Goal: Navigation & Orientation: Find specific page/section

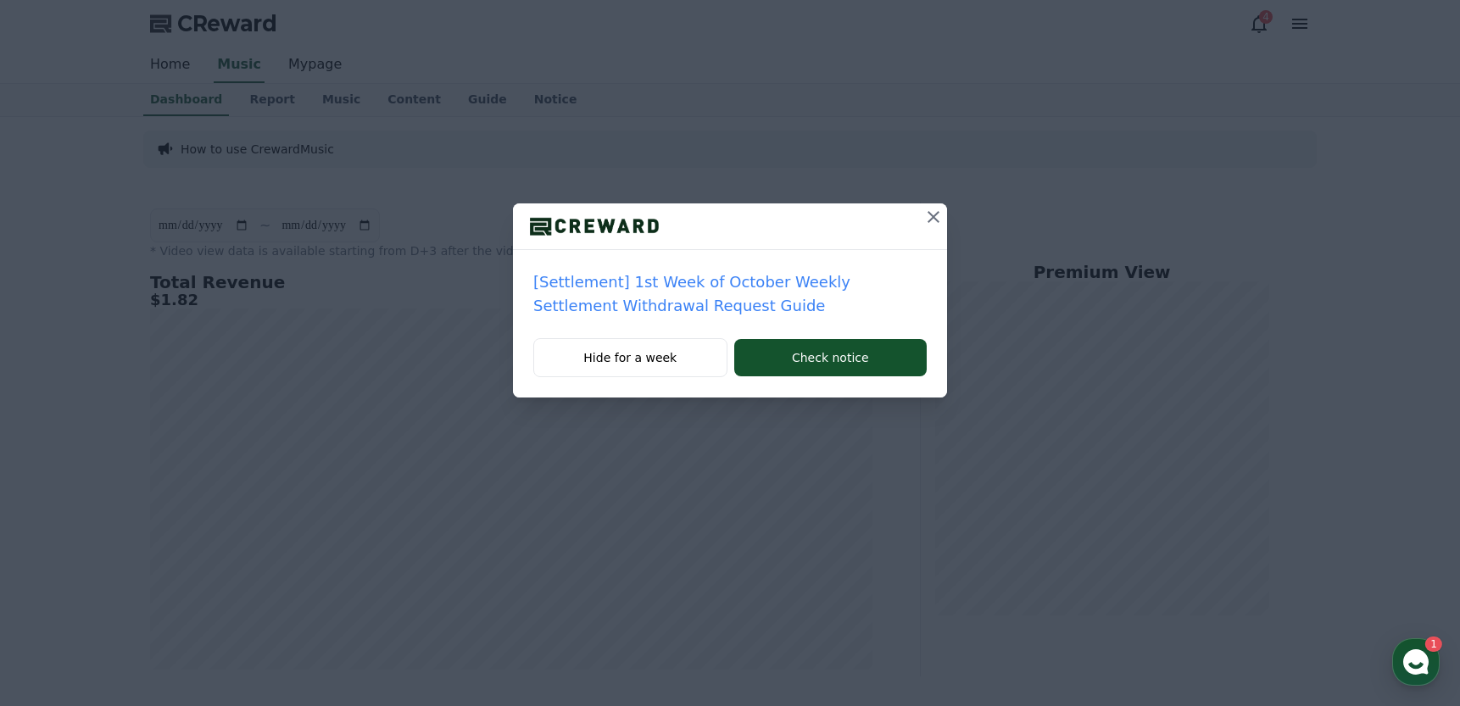
click at [935, 214] on icon at bounding box center [933, 217] width 12 height 12
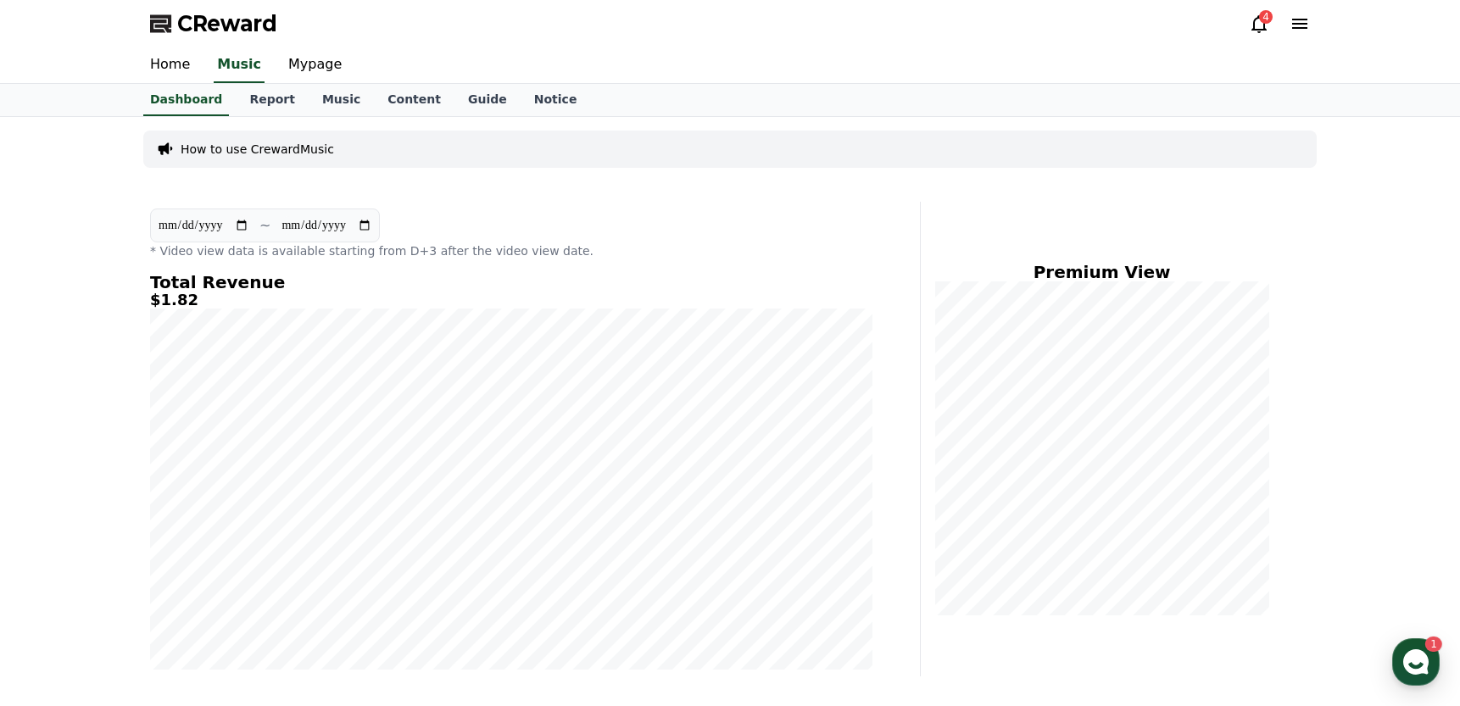
click at [164, 225] on input "**********" at bounding box center [204, 225] width 92 height 19
type input "**********"
click at [797, 66] on div "Home Music Mypage" at bounding box center [729, 65] width 1187 height 36
click at [817, 66] on div "Home Music Mypage" at bounding box center [729, 65] width 1187 height 36
click at [832, 66] on div "Home Music Mypage" at bounding box center [729, 65] width 1187 height 36
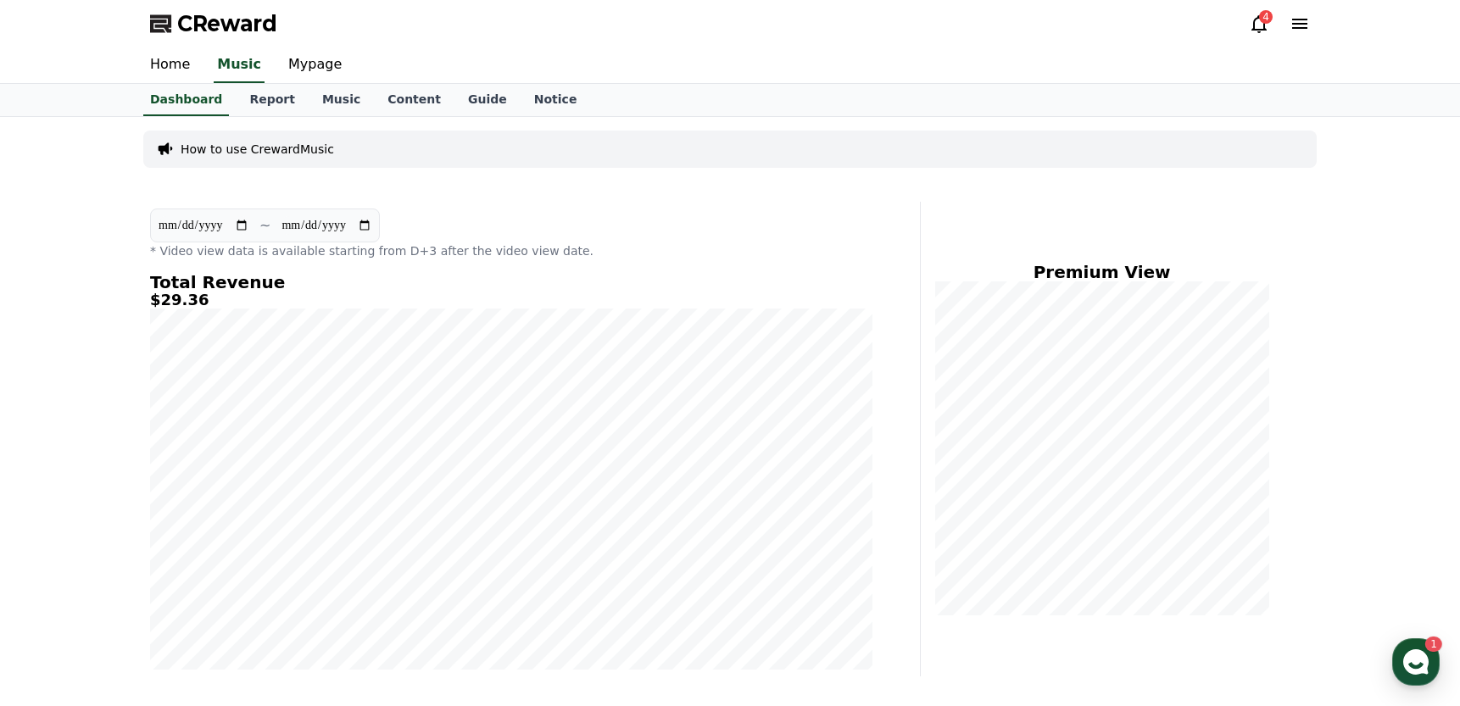
click at [841, 66] on div "Home Music Mypage" at bounding box center [729, 65] width 1187 height 36
click at [1422, 659] on use "button" at bounding box center [1415, 661] width 25 height 25
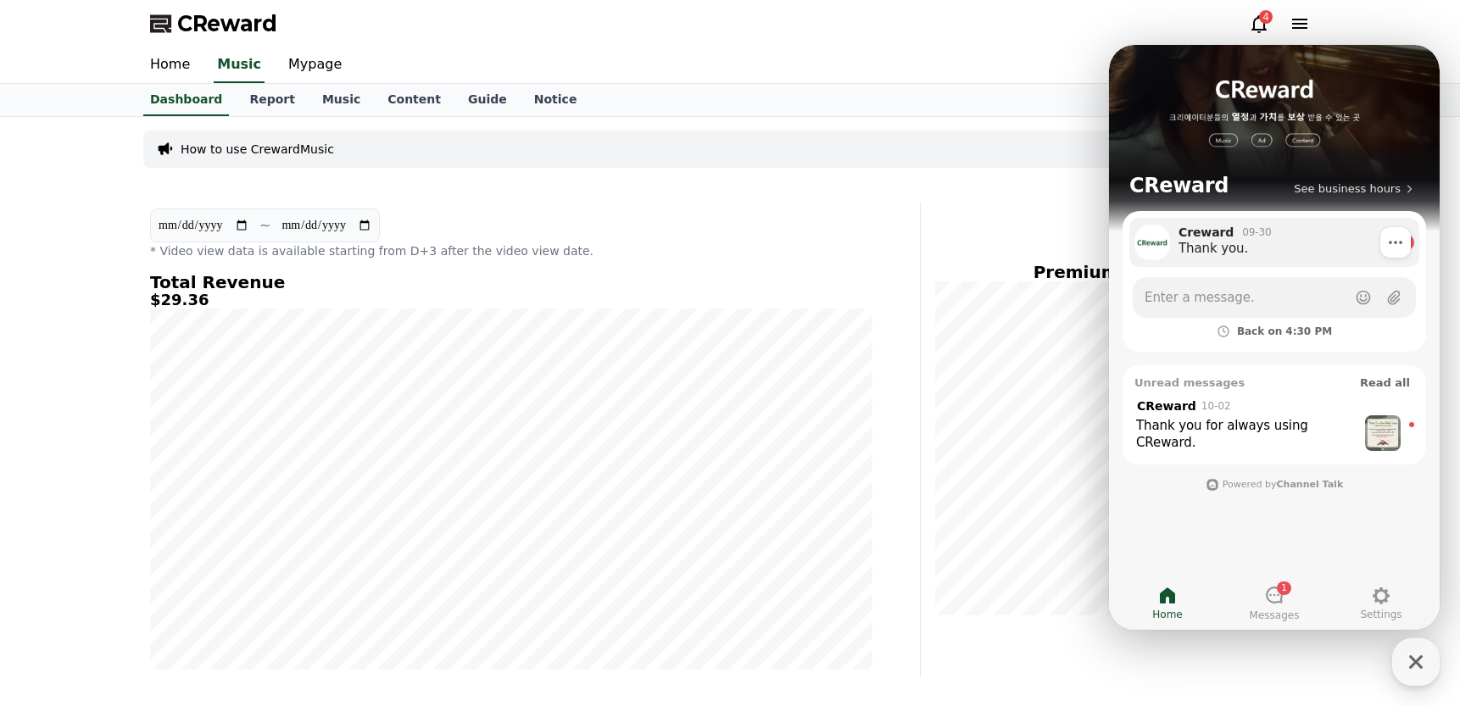
click at [1271, 237] on div "Creward 09-30" at bounding box center [1284, 232] width 212 height 15
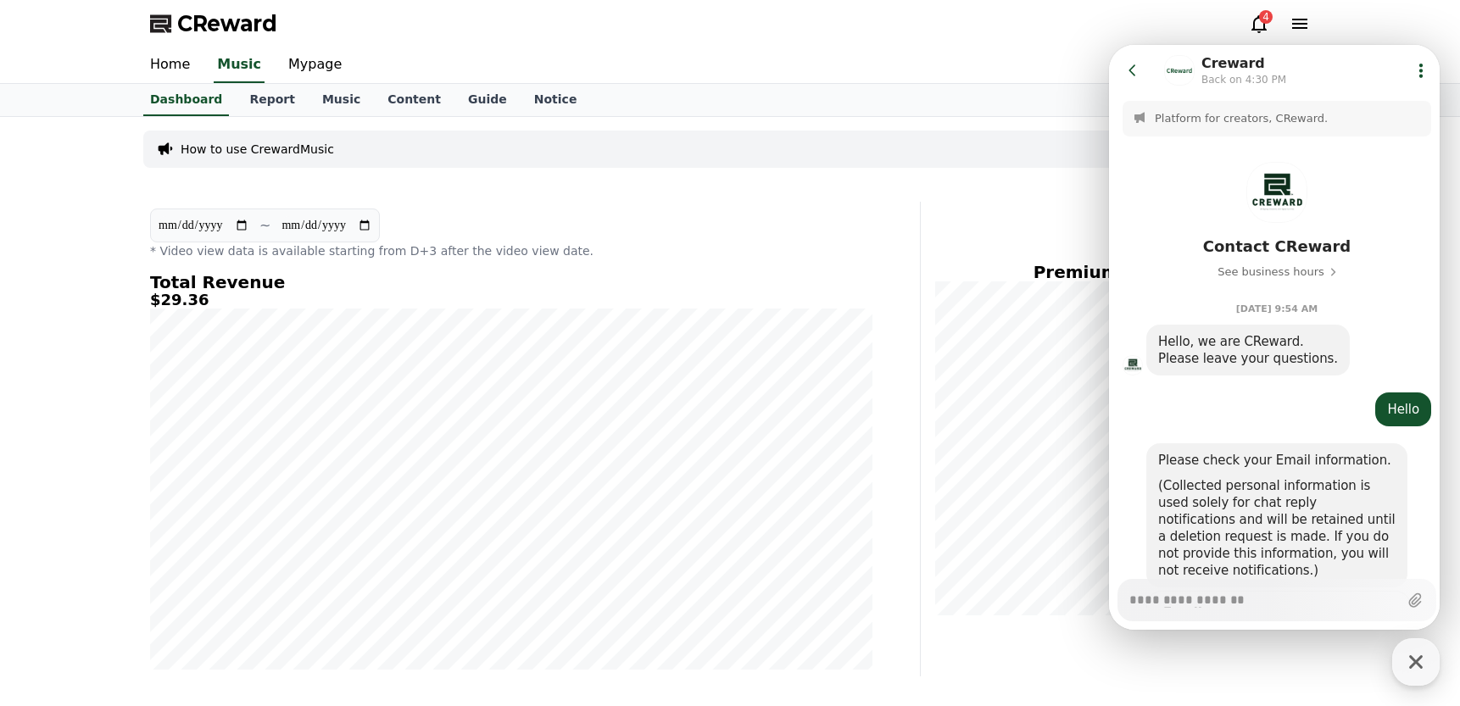
scroll to position [1243, 0]
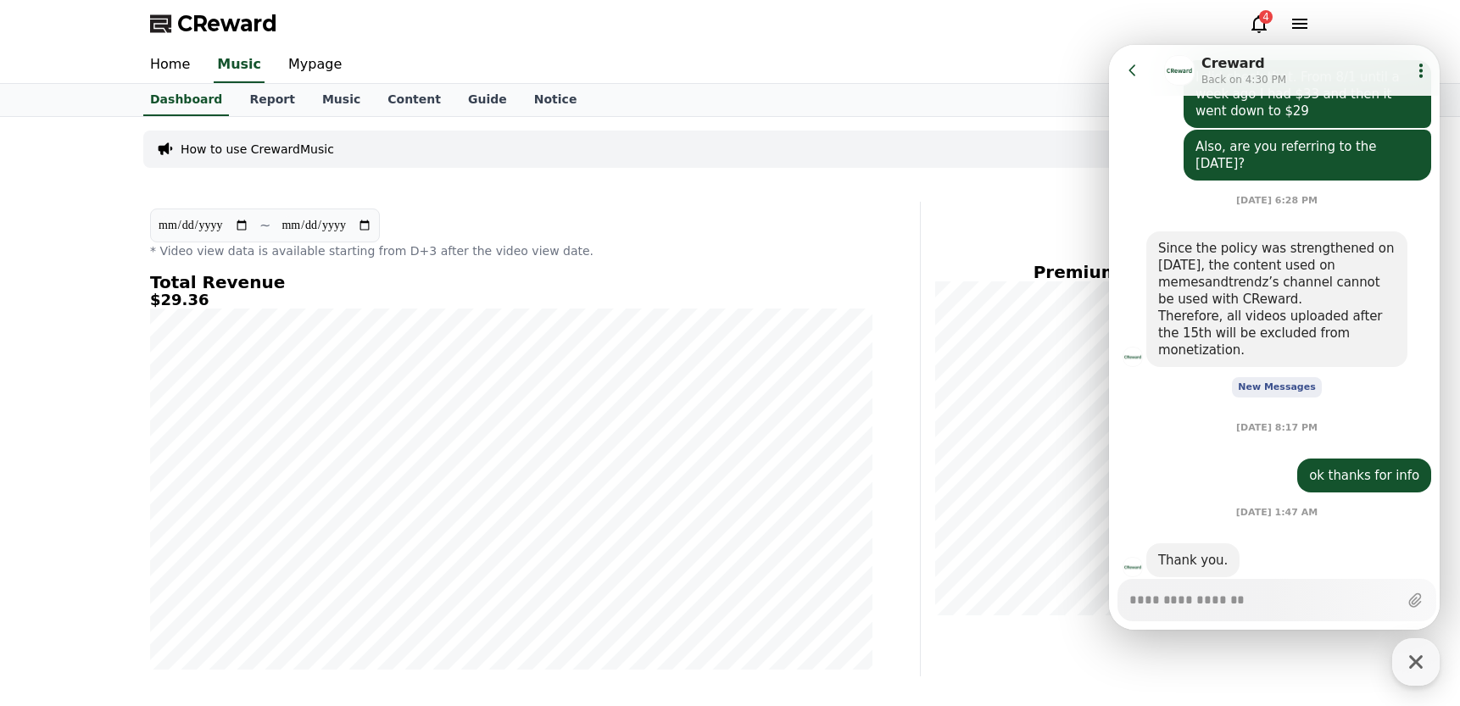
type textarea "*"
click at [1141, 72] on button "Go to previous page" at bounding box center [1139, 70] width 45 height 34
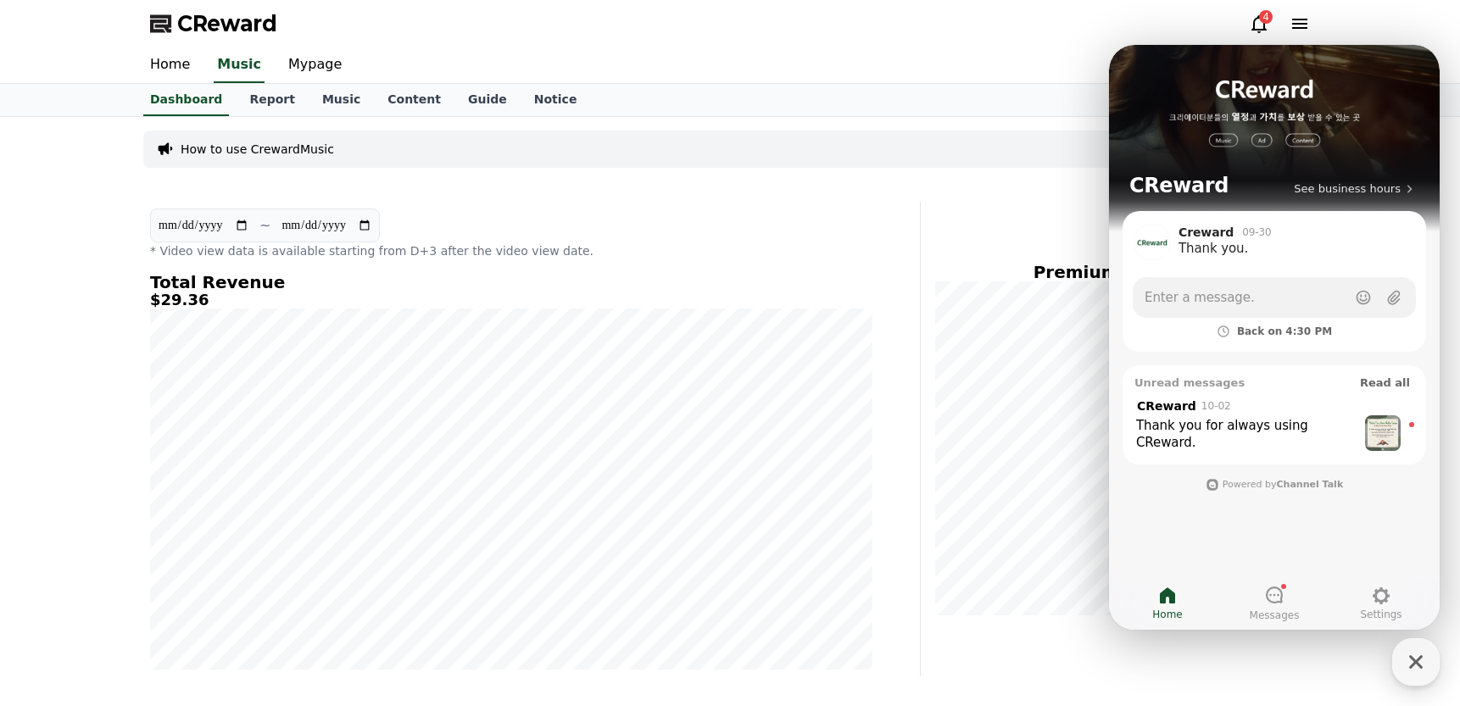
click at [1044, 15] on div "CReward 4" at bounding box center [729, 23] width 1187 height 47
click at [1251, 17] on icon at bounding box center [1259, 24] width 20 height 20
click at [1257, 21] on icon at bounding box center [1259, 24] width 20 height 20
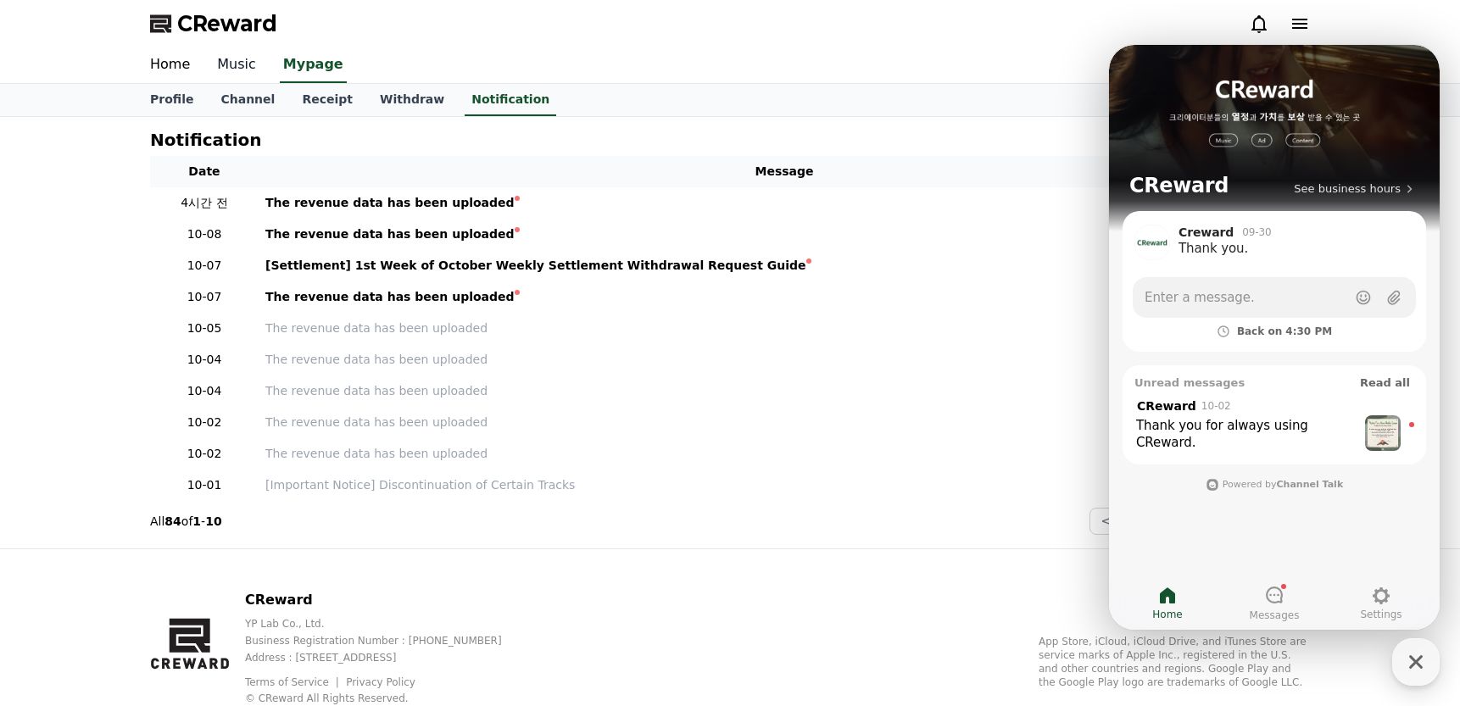
click at [240, 64] on link "Music" at bounding box center [236, 65] width 66 height 36
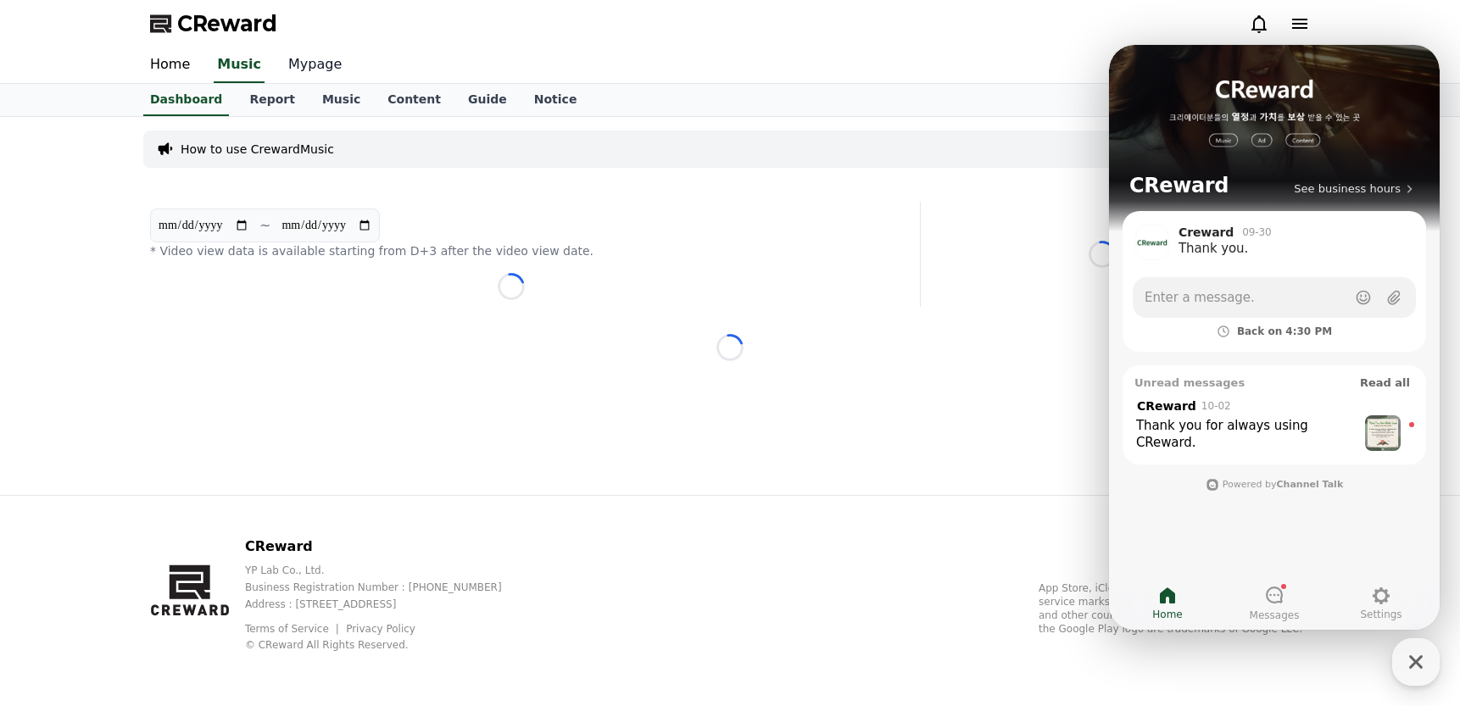
click at [290, 61] on link "Mypage" at bounding box center [315, 65] width 81 height 36
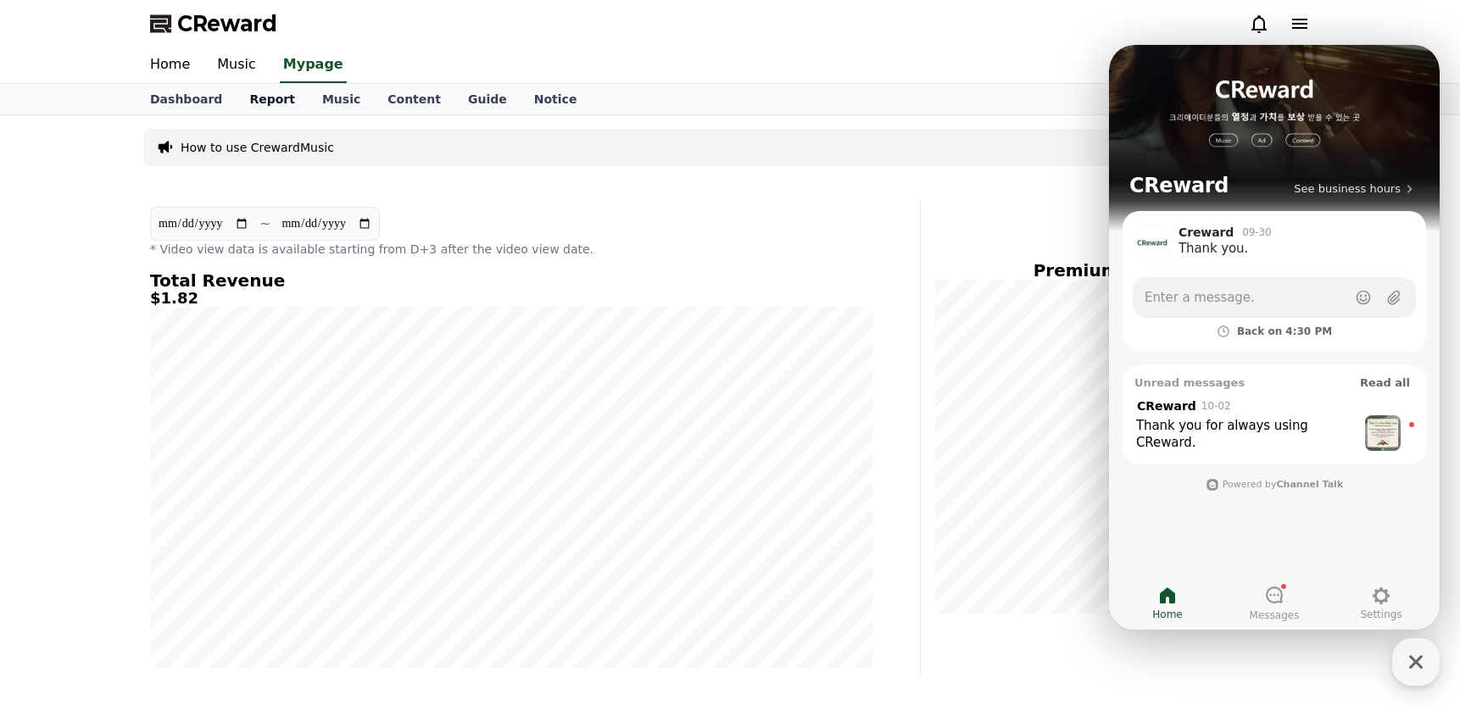
select select "**********"
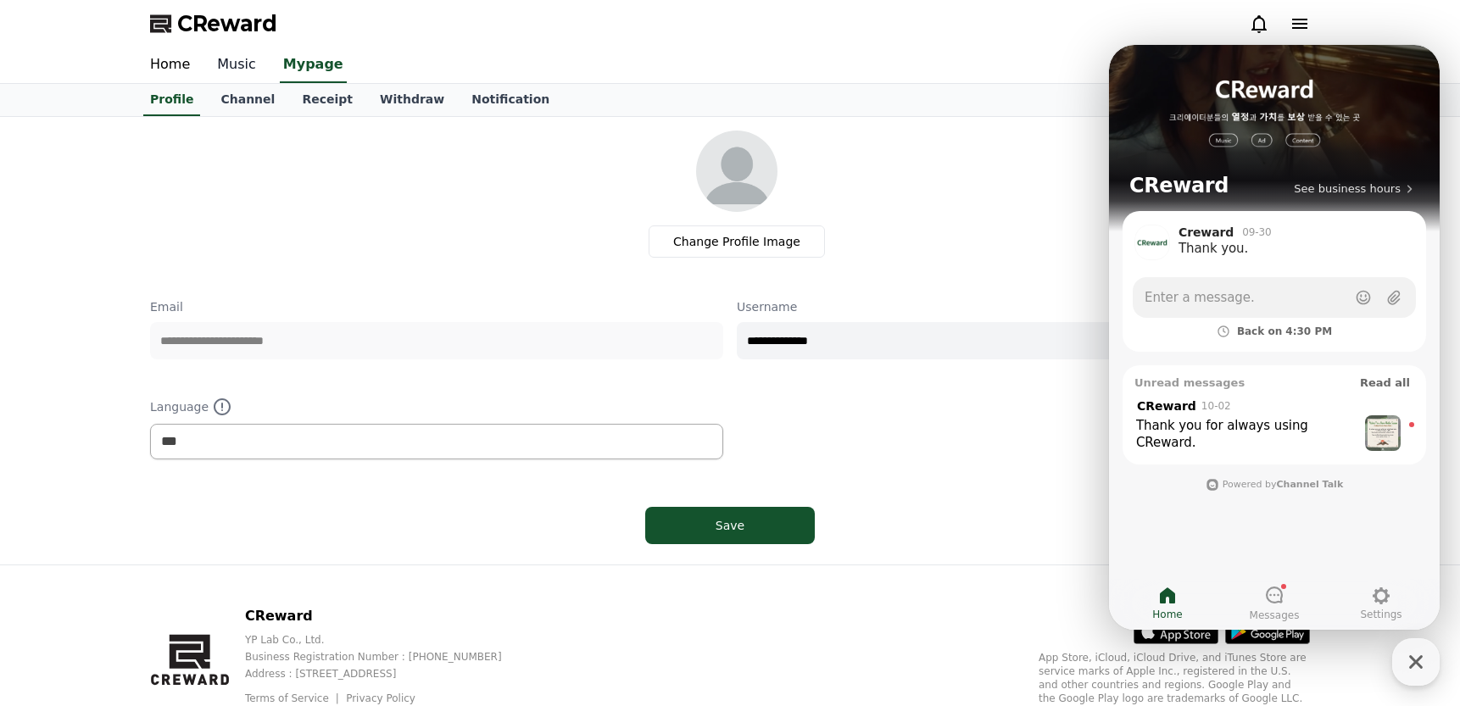
click at [231, 61] on link "Music" at bounding box center [236, 65] width 66 height 36
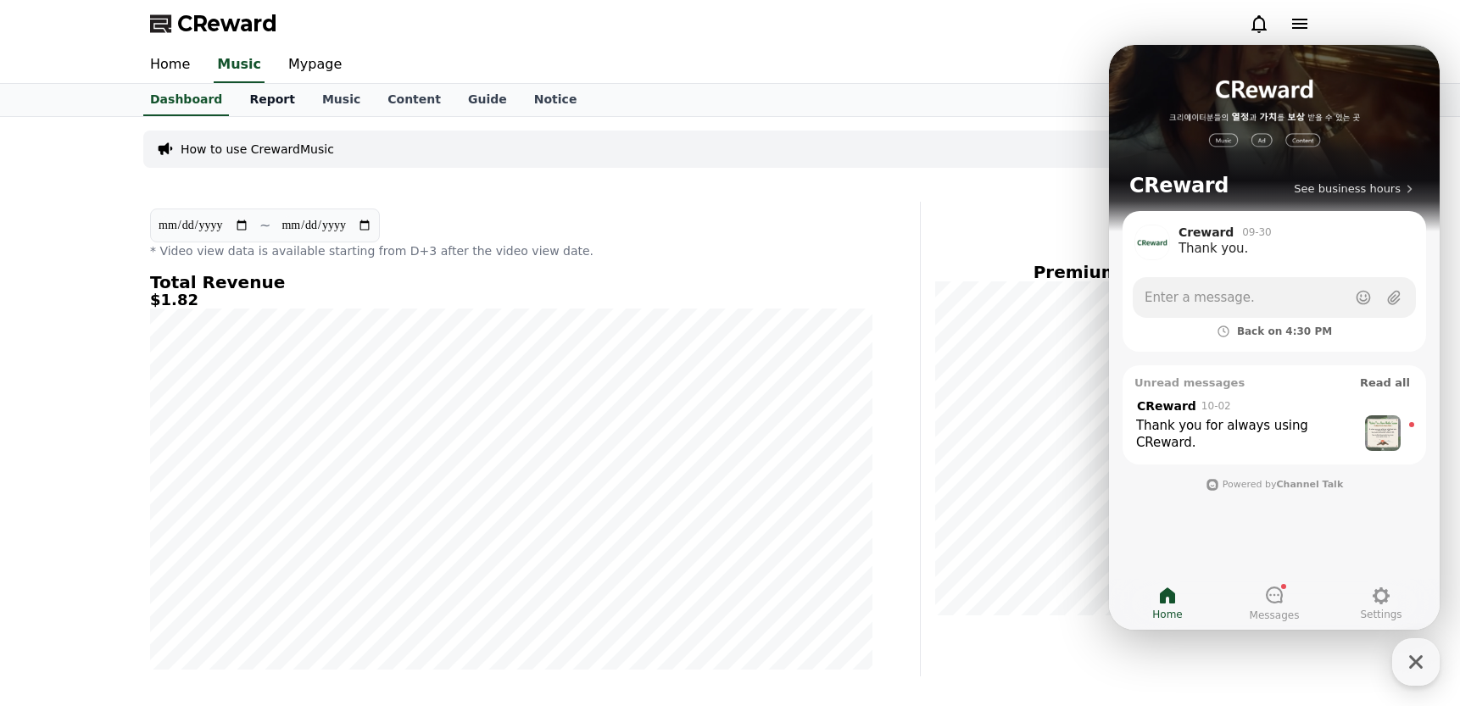
click at [266, 92] on link "Report" at bounding box center [272, 100] width 73 height 32
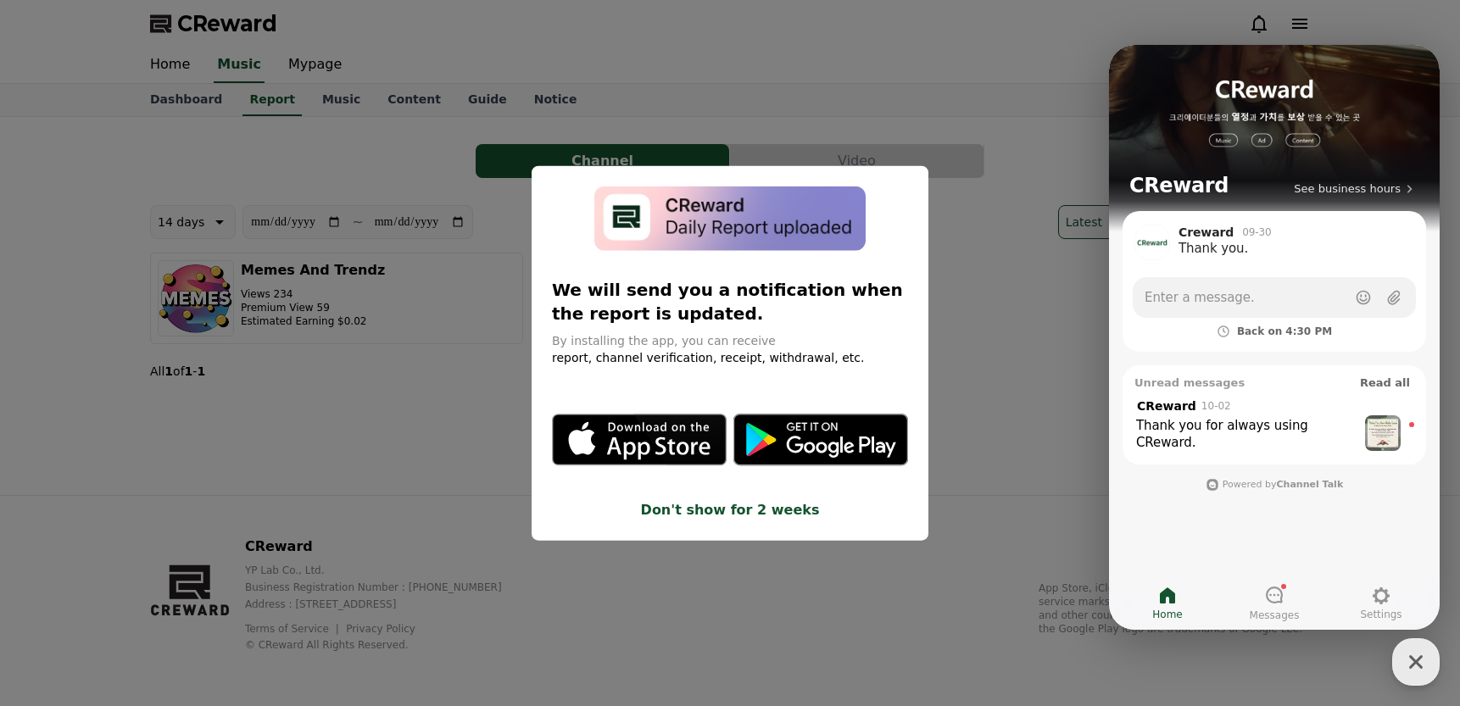
click at [787, 89] on button "close modal" at bounding box center [730, 353] width 1460 height 706
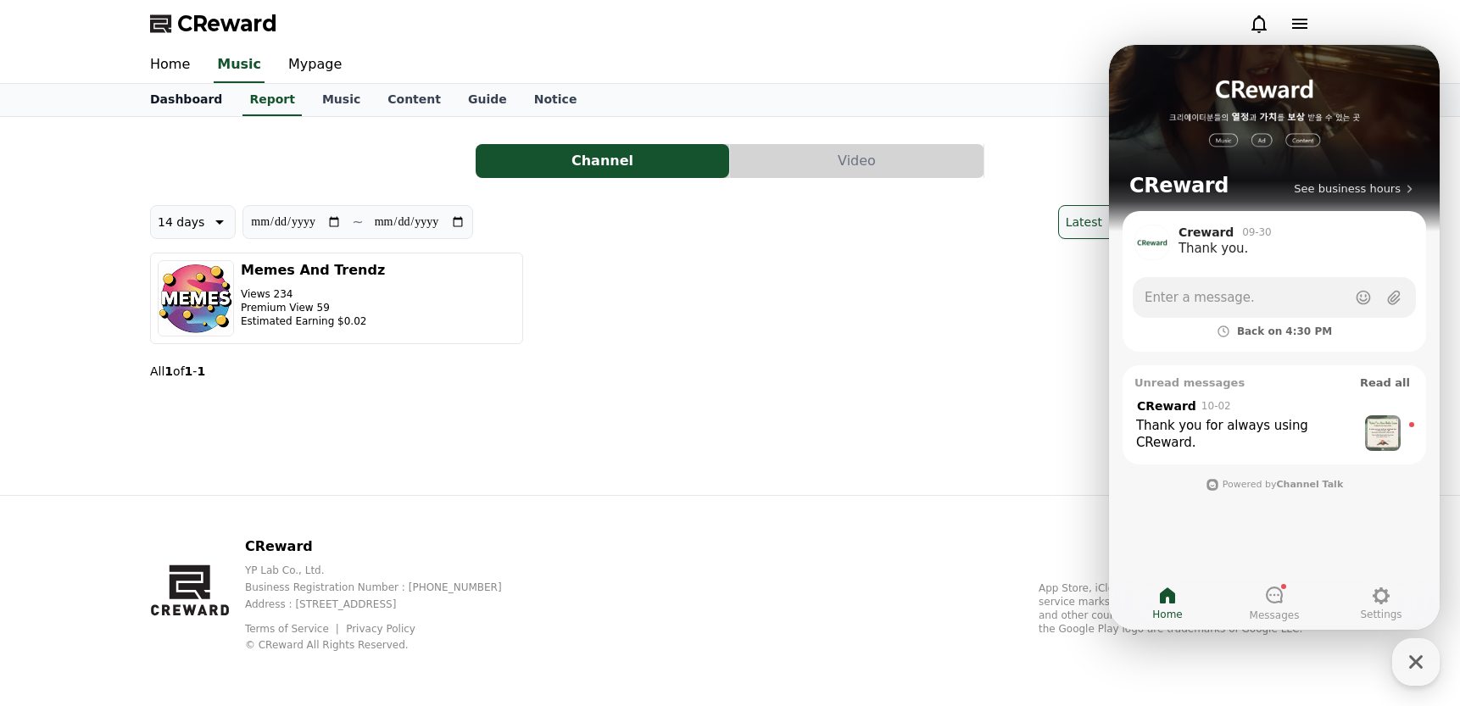
click at [192, 102] on link "Dashboard" at bounding box center [185, 100] width 99 height 32
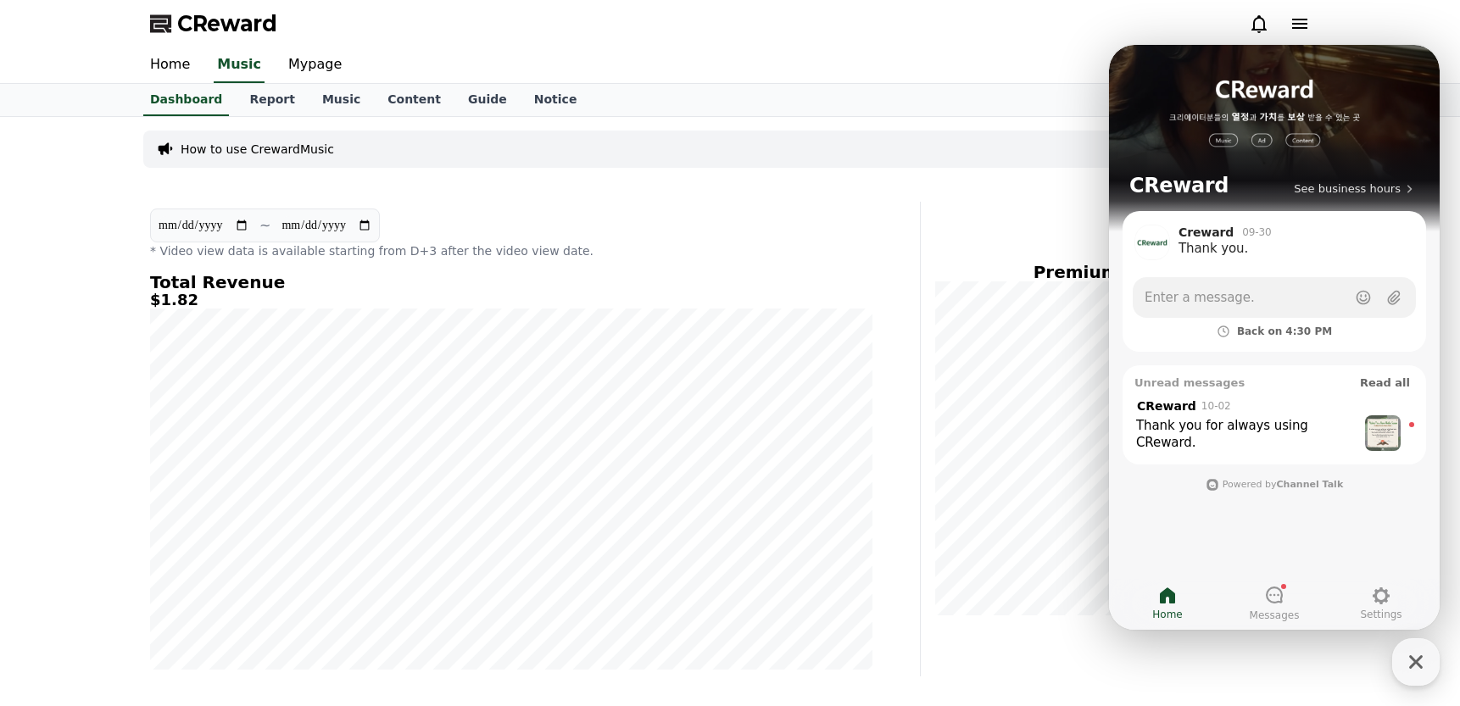
click at [975, 33] on div "CReward" at bounding box center [729, 23] width 1187 height 47
